Goal: Transaction & Acquisition: Purchase product/service

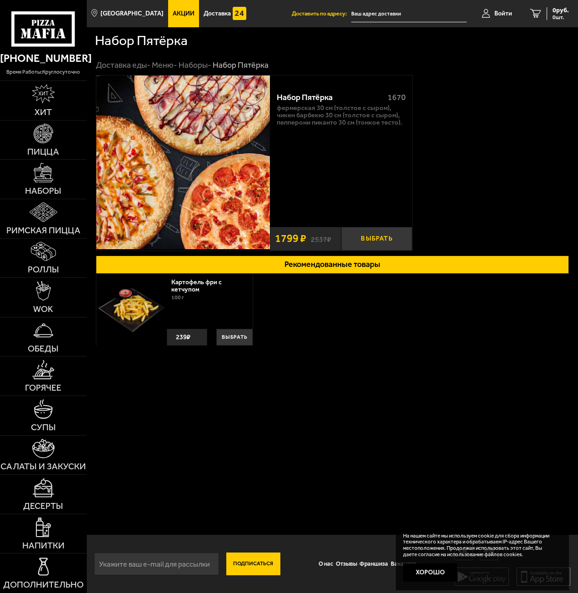
click at [355, 234] on button "Выбрать" at bounding box center [376, 239] width 71 height 24
click at [52, 253] on img at bounding box center [43, 252] width 25 height 20
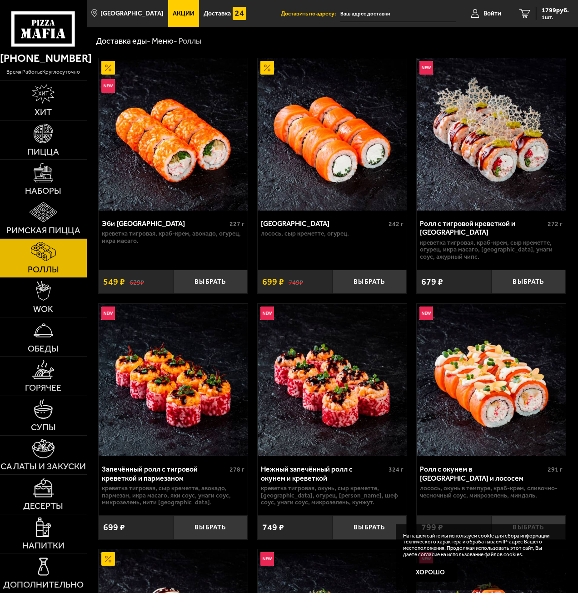
scroll to position [45, 0]
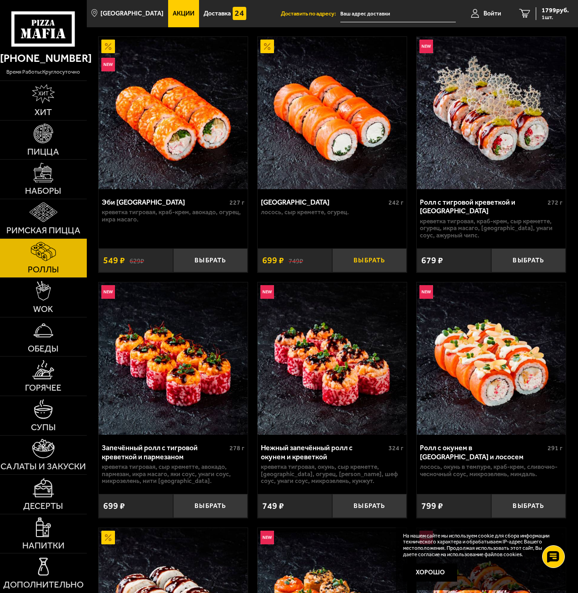
click at [358, 260] on button "Выбрать" at bounding box center [369, 260] width 75 height 24
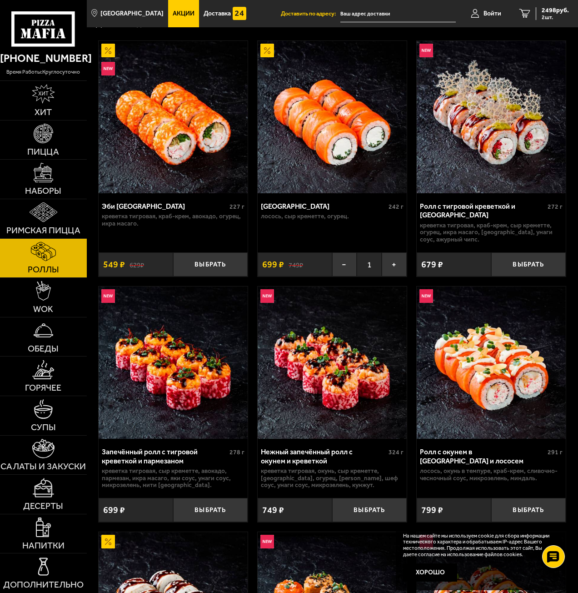
scroll to position [0, 0]
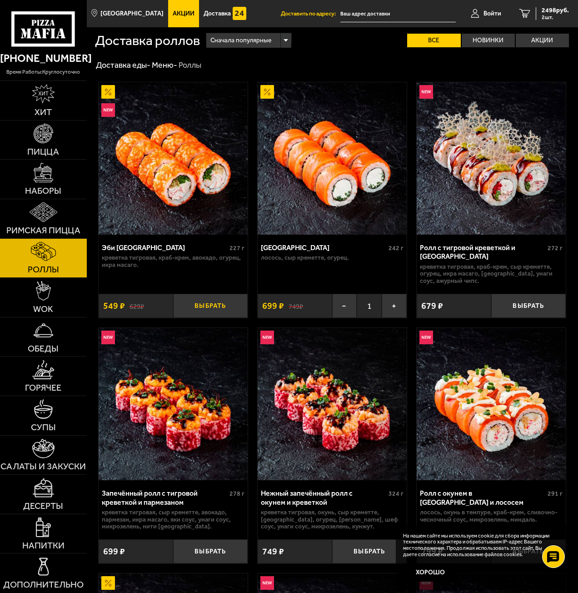
click at [203, 305] on button "Выбрать" at bounding box center [210, 306] width 75 height 24
click at [544, 10] on span "3047 руб." at bounding box center [555, 10] width 27 height 6
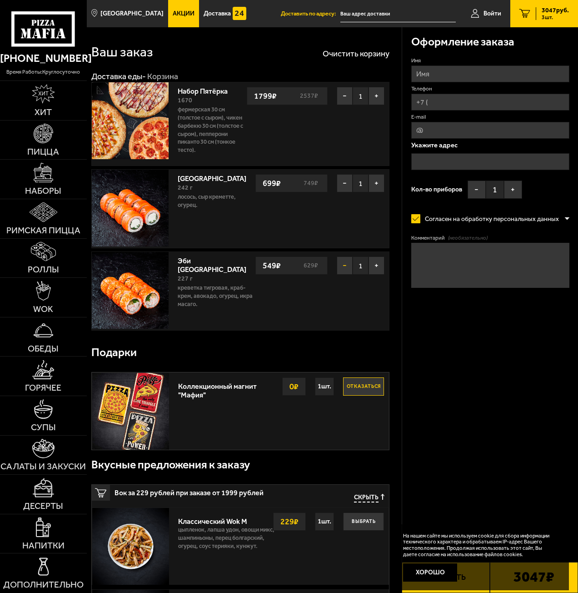
click at [340, 270] on button "−" at bounding box center [345, 265] width 16 height 18
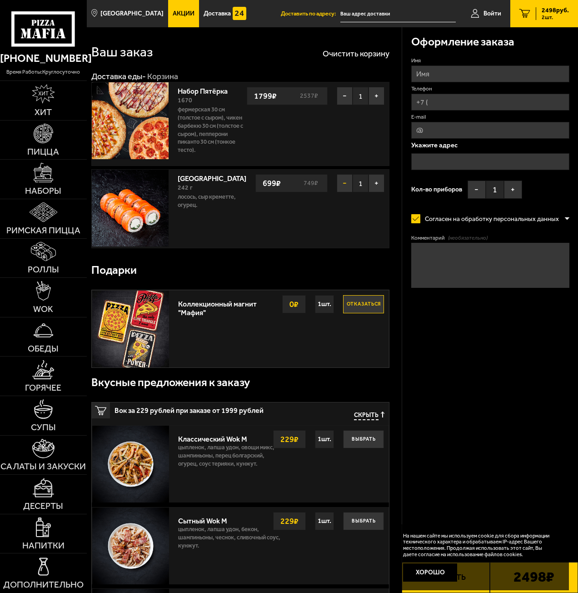
click at [345, 180] on button "−" at bounding box center [345, 183] width 16 height 18
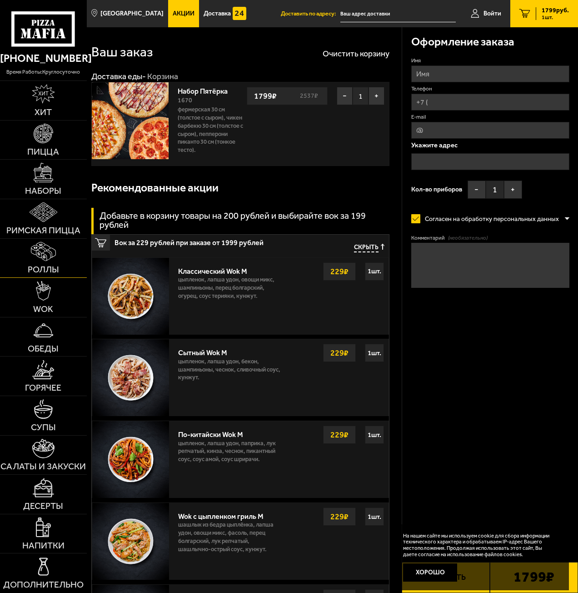
click at [50, 262] on link "Роллы" at bounding box center [43, 258] width 87 height 39
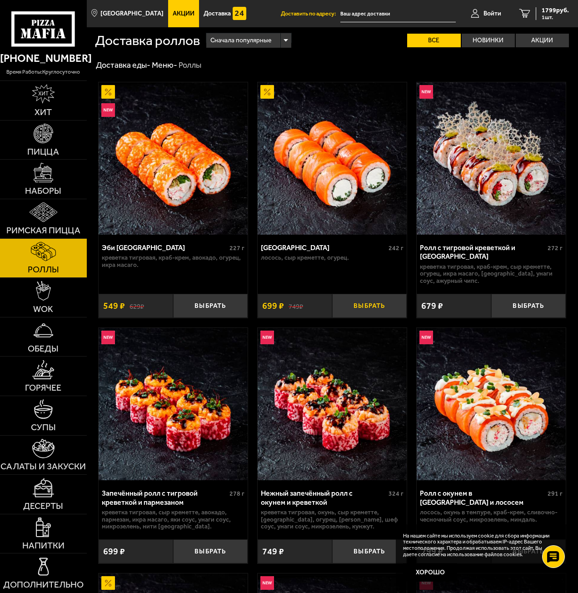
click at [345, 304] on button "Выбрать" at bounding box center [369, 306] width 75 height 24
click at [205, 309] on button "Выбрать" at bounding box center [210, 306] width 75 height 24
click at [530, 45] on label "Акции" at bounding box center [542, 41] width 53 height 14
click at [0, 0] on input "Акции" at bounding box center [0, 0] width 0 height 0
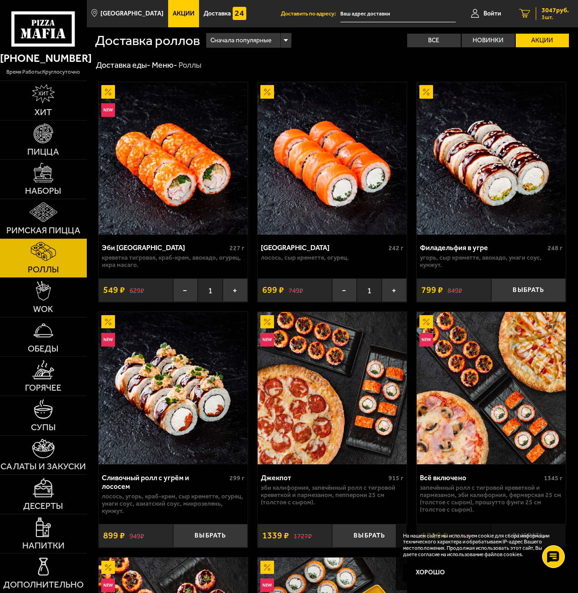
click at [549, 9] on span "3047 руб." at bounding box center [555, 10] width 27 height 6
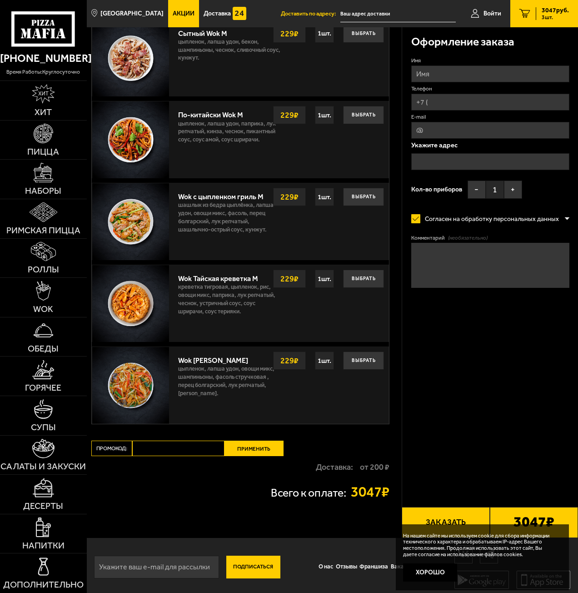
scroll to position [576, 0]
